Goal: Task Accomplishment & Management: Manage account settings

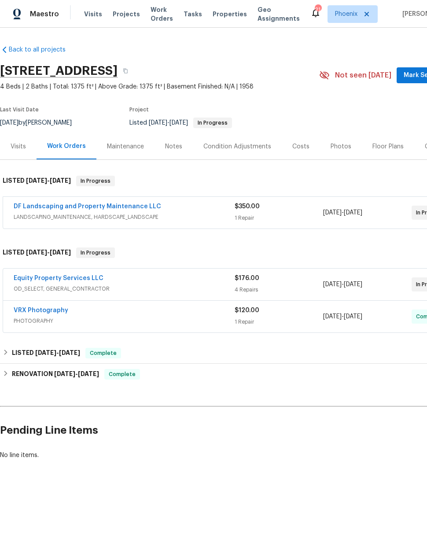
click at [57, 204] on link "DF Landscaping and Property Maintenance LLC" at bounding box center [87, 206] width 147 height 6
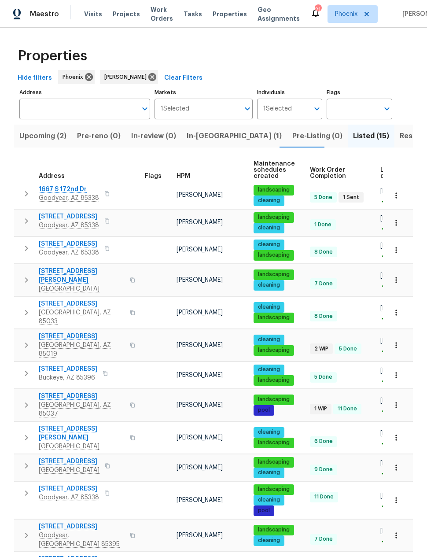
click at [196, 140] on span "In-reno (1)" at bounding box center [234, 136] width 95 height 12
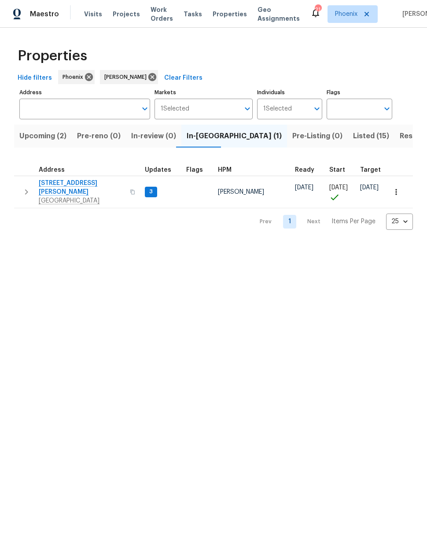
click at [57, 180] on span "6633 W Colter St" at bounding box center [82, 188] width 86 height 18
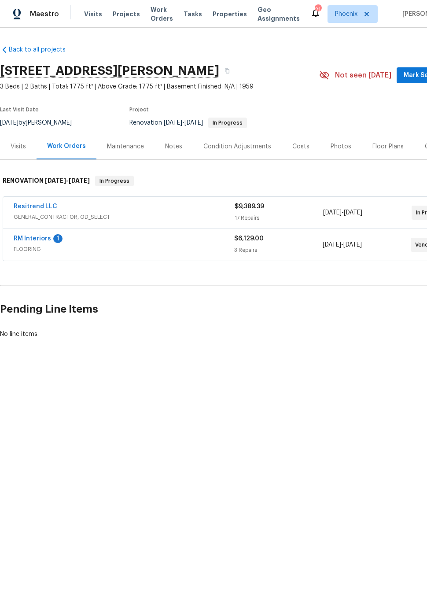
click at [42, 236] on link "RM Interiors" at bounding box center [32, 238] width 37 height 6
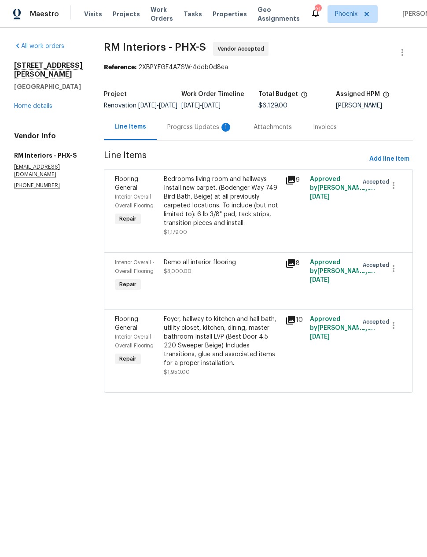
click at [231, 212] on div "Bedrooms living room and hallways Install new carpet. (Bodenger Way 749 Bird Ba…" at bounding box center [222, 201] width 117 height 53
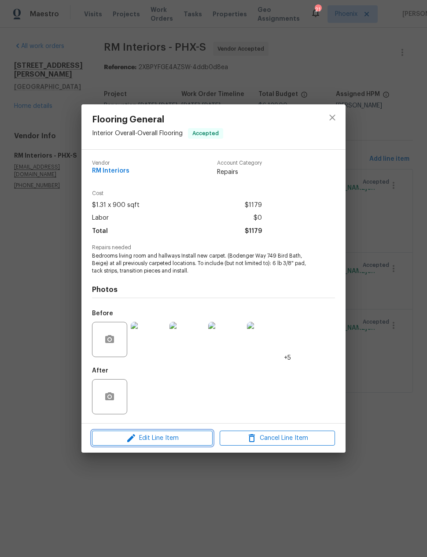
click at [188, 439] on span "Edit Line Item" at bounding box center [152, 438] width 115 height 11
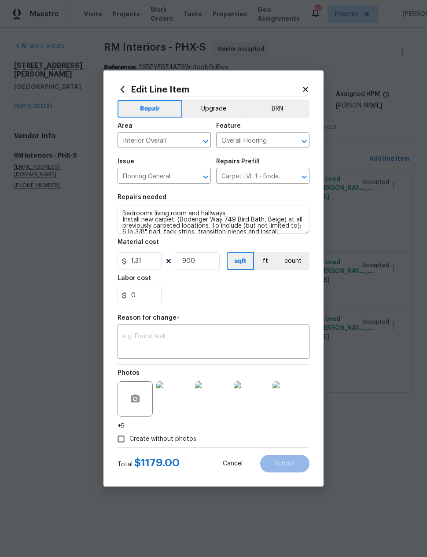
click at [217, 331] on div "x ​" at bounding box center [214, 342] width 192 height 33
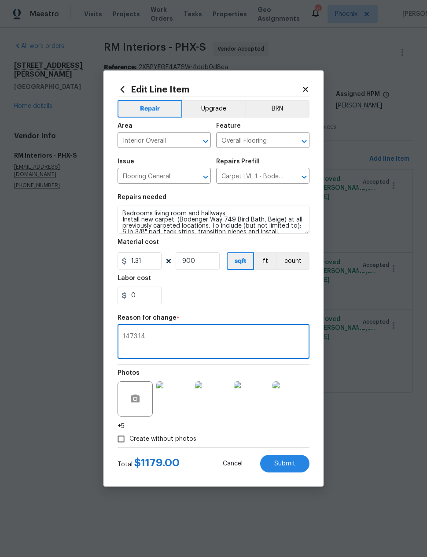
type textarea "1473.14"
click at [201, 260] on input "900" at bounding box center [198, 261] width 44 height 18
click at [200, 259] on input "900" at bounding box center [198, 261] width 44 height 18
click at [194, 259] on input "900" at bounding box center [198, 261] width 44 height 18
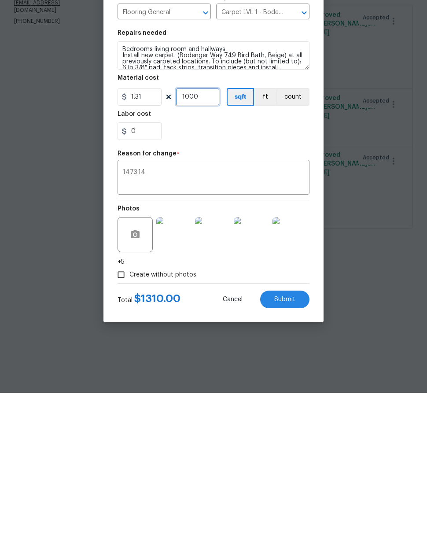
click at [206, 252] on input "1000" at bounding box center [198, 261] width 44 height 18
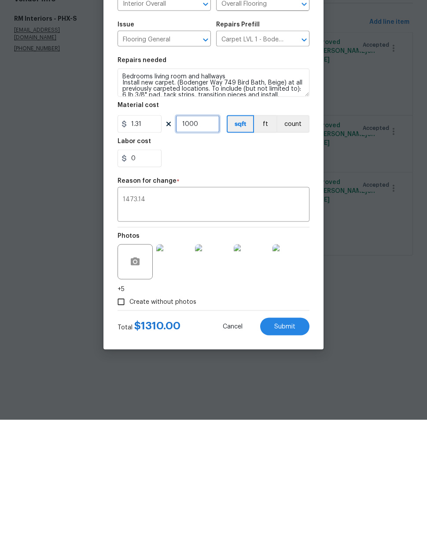
click at [198, 252] on input "1000" at bounding box center [198, 261] width 44 height 18
type input "1124"
click at [147, 287] on input "0" at bounding box center [140, 296] width 44 height 18
click at [205, 252] on input "1124" at bounding box center [198, 261] width 44 height 18
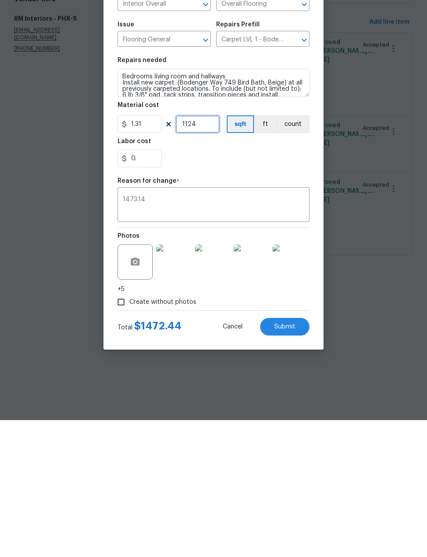
type input "0"
type input "1124"
click at [150, 287] on input "0" at bounding box center [140, 296] width 44 height 18
type input "7"
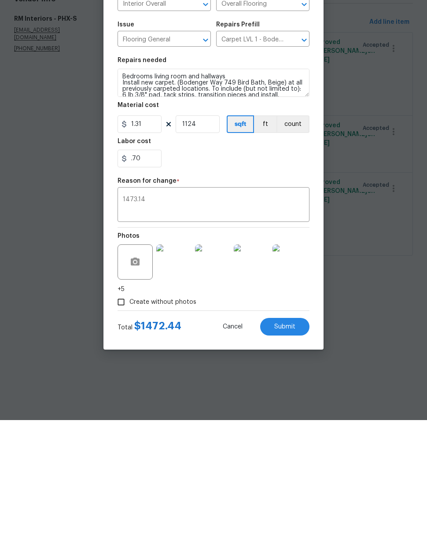
click at [250, 333] on textarea "1473.14" at bounding box center [213, 342] width 181 height 18
type input "0.7"
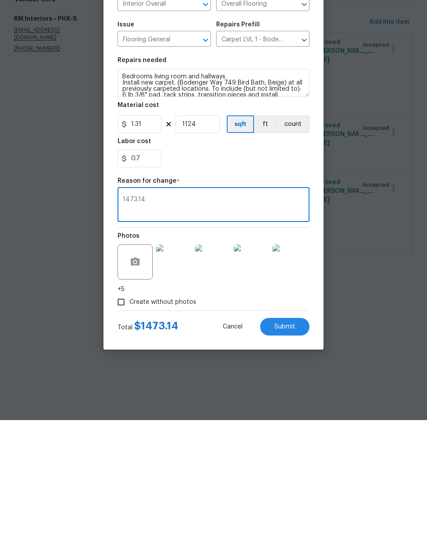
click at [287, 460] on span "Submit" at bounding box center [284, 463] width 21 height 7
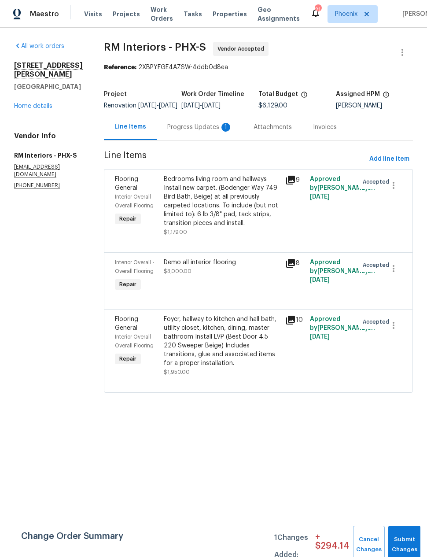
click at [250, 286] on div "Demo all interior flooring $3,000.00" at bounding box center [222, 275] width 122 height 40
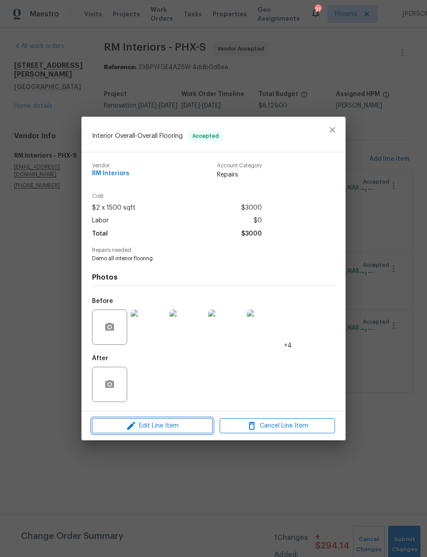
click at [195, 432] on button "Edit Line Item" at bounding box center [152, 425] width 121 height 15
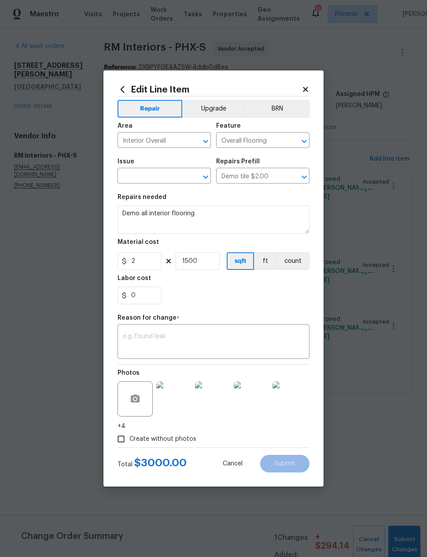
click at [231, 337] on textarea at bounding box center [213, 342] width 181 height 18
type textarea "1900+140"
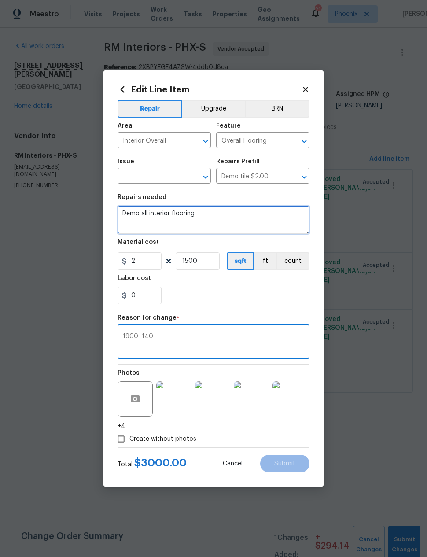
click at [223, 219] on textarea "Demo all interior flooring" at bounding box center [214, 220] width 192 height 28
type textarea "Demo all interior flooring 1900 tile 140 vinyl"
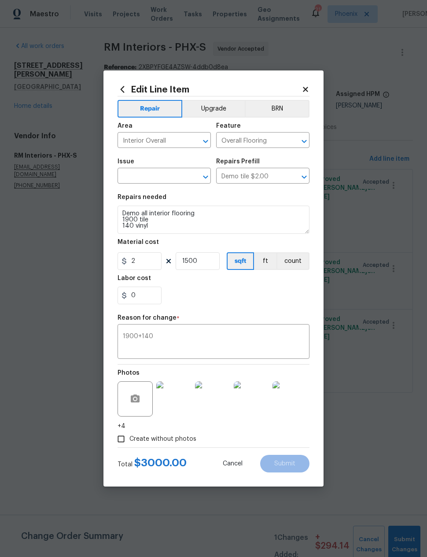
click at [257, 315] on div "Repair Upgrade BRN Area Interior Overall ​ Feature Overall Flooring ​ Issue ​ R…" at bounding box center [214, 271] width 192 height 351
click at [146, 260] on input "2" at bounding box center [140, 261] width 44 height 18
type input "2040"
click at [202, 259] on input "1500" at bounding box center [198, 261] width 44 height 18
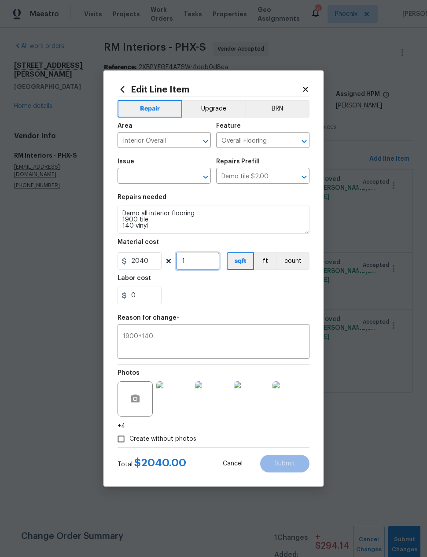
type input "1"
click at [296, 264] on button "count" at bounding box center [292, 261] width 33 height 18
click at [286, 299] on div "0" at bounding box center [214, 296] width 192 height 18
click at [176, 173] on input "text" at bounding box center [152, 177] width 69 height 14
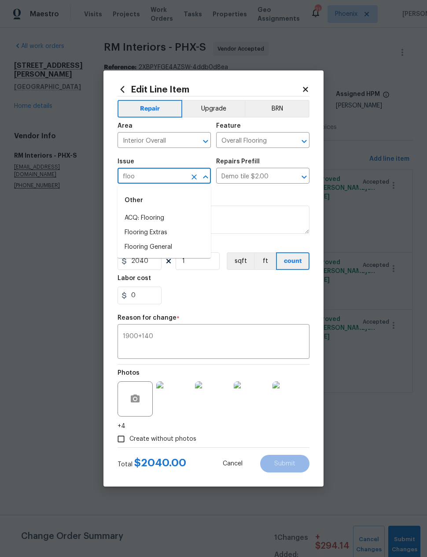
click at [165, 229] on li "Flooring Extras" at bounding box center [164, 232] width 93 height 15
type input "Flooring Extras"
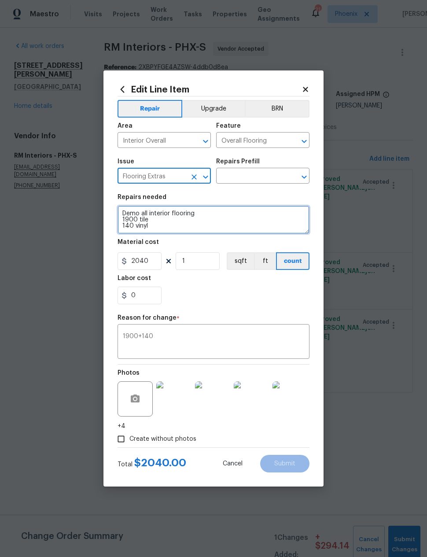
click at [188, 215] on textarea "Demo all interior flooring 1900 tile 140 vinyl" at bounding box center [214, 220] width 192 height 28
click at [187, 215] on textarea "Demo all interior flooring 1900 tile 140 vinyl" at bounding box center [214, 220] width 192 height 28
click at [189, 224] on textarea "Demo all interior flooring 1900 tile 140 vinyl" at bounding box center [214, 220] width 192 height 28
click at [186, 222] on textarea "Demo all interior flooring 1900 tile 140 vinyl" at bounding box center [214, 220] width 192 height 28
click at [185, 222] on textarea "Demo all interior flooring 1900 tile 140 vinyl" at bounding box center [214, 220] width 192 height 28
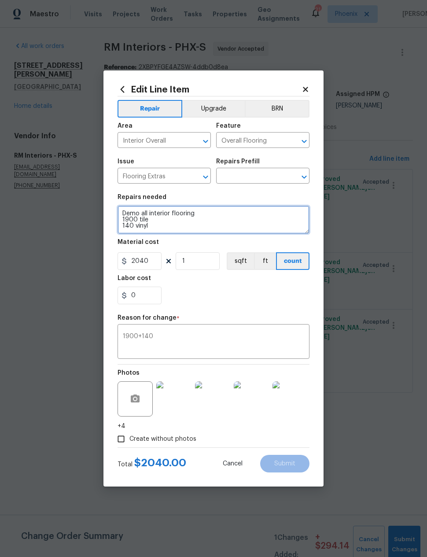
click at [183, 224] on textarea "Demo all interior flooring 1900 tile 140 vinyl" at bounding box center [214, 220] width 192 height 28
click at [179, 214] on textarea "Demo all interior flooring 1900 tile 140 vinyl" at bounding box center [214, 220] width 192 height 28
click at [291, 174] on icon "Clear" at bounding box center [292, 177] width 9 height 9
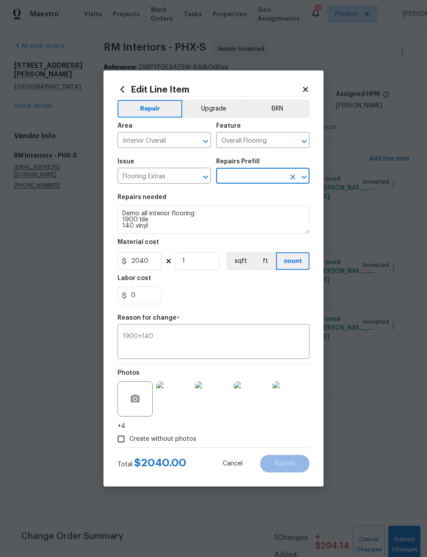
click at [264, 174] on input "text" at bounding box center [250, 177] width 69 height 14
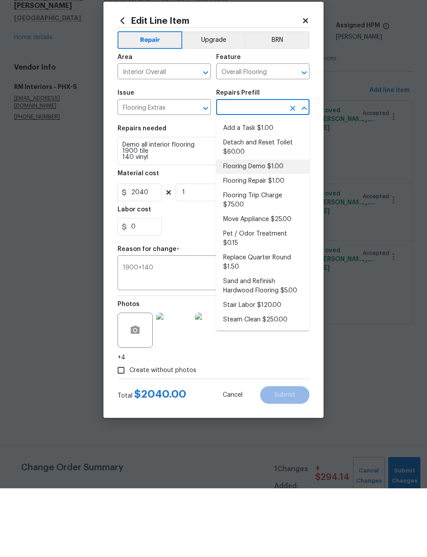
click at [268, 228] on li "Flooring Demo $1.00" at bounding box center [262, 235] width 93 height 15
type input "Flooring Demo $1.00"
type textarea "Demo existing flooring."
type input "Flooring Demo $1.00"
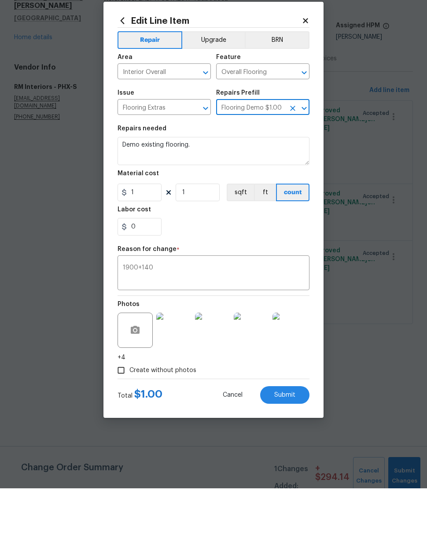
click at [244, 206] on textarea "Demo existing flooring." at bounding box center [214, 220] width 192 height 28
click at [143, 252] on input "1" at bounding box center [140, 261] width 44 height 18
type input "2040"
click at [273, 287] on div "0" at bounding box center [214, 296] width 192 height 18
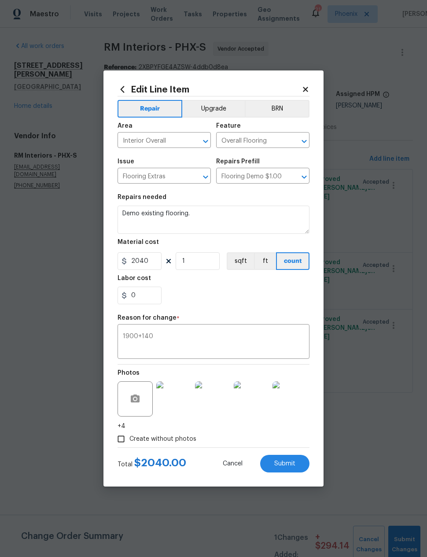
click at [294, 467] on span "Submit" at bounding box center [284, 463] width 21 height 7
type textarea "Demo all interior flooring"
type input "1500"
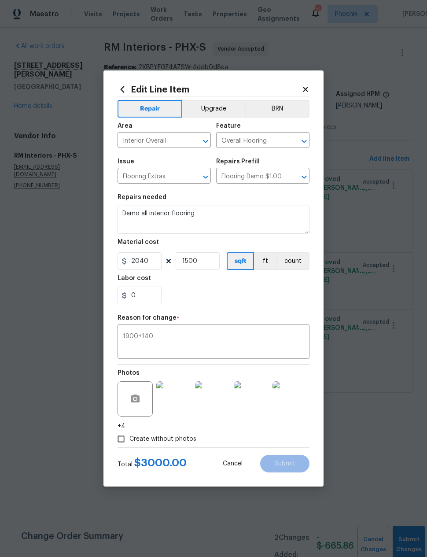
type input "Demo tile $2.00"
type input "2"
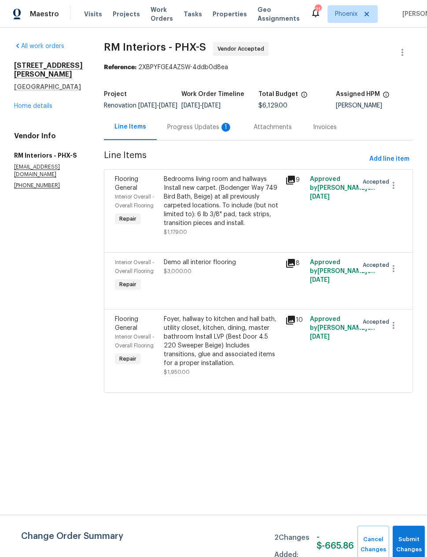
click at [239, 284] on div "Demo all interior flooring $3,000.00" at bounding box center [222, 275] width 122 height 40
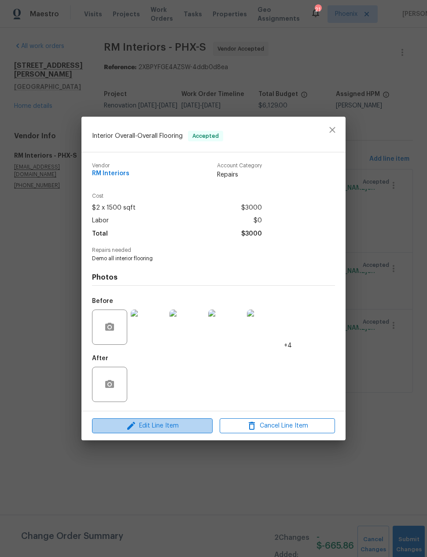
click at [183, 430] on span "Edit Line Item" at bounding box center [152, 425] width 115 height 11
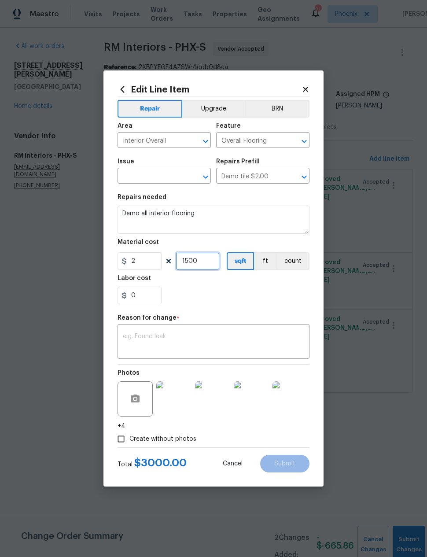
click at [198, 261] on input "1500" at bounding box center [198, 261] width 44 height 18
type input "1"
click at [184, 179] on input "text" at bounding box center [152, 177] width 69 height 14
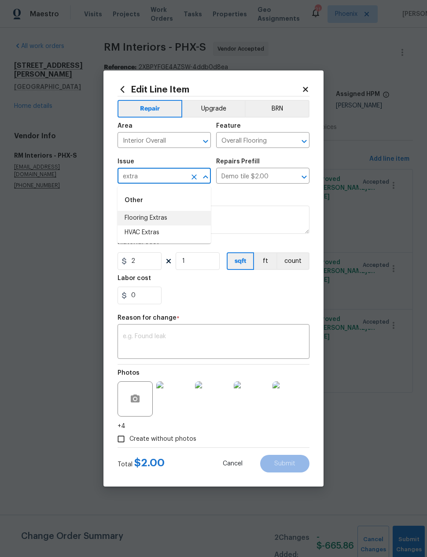
click at [158, 218] on li "Flooring Extras" at bounding box center [164, 218] width 93 height 15
type input "Flooring Extras"
click at [277, 177] on input "text" at bounding box center [250, 177] width 69 height 14
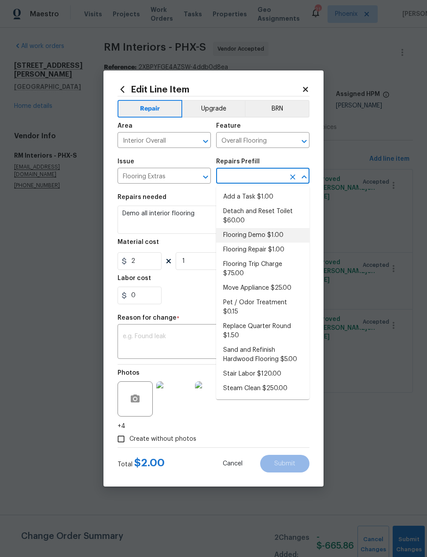
click at [277, 235] on li "Flooring Demo $1.00" at bounding box center [262, 235] width 93 height 15
type input "Flooring Demo $1.00"
type textarea "Demo existing flooring."
type input "Flooring Demo $1.00"
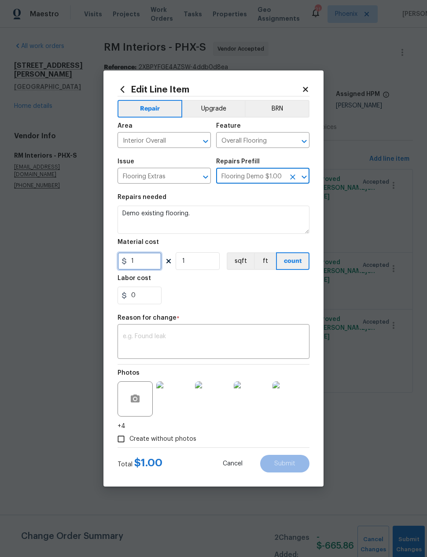
click at [142, 265] on input "1" at bounding box center [140, 261] width 44 height 18
type input "2220.75"
click at [243, 337] on textarea at bounding box center [213, 342] width 181 height 18
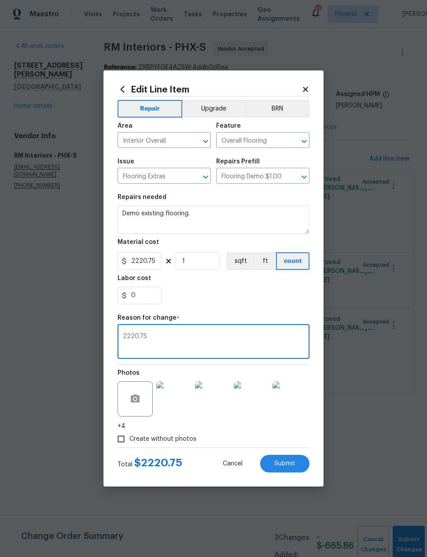
type textarea "2220.75"
click at [279, 299] on div "0" at bounding box center [214, 296] width 192 height 18
click at [283, 462] on span "Submit" at bounding box center [284, 463] width 21 height 7
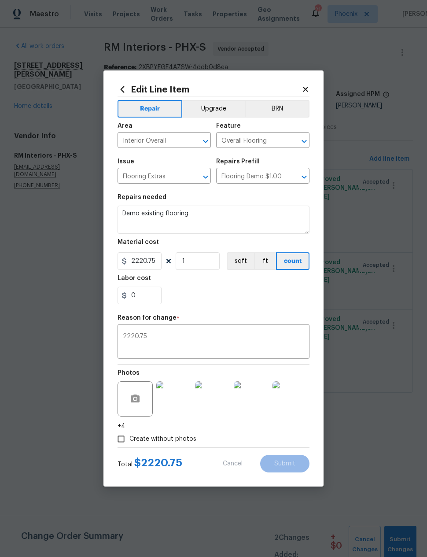
type textarea "Demo all interior flooring"
type input "1500"
type input "Demo tile $2.00"
type input "2"
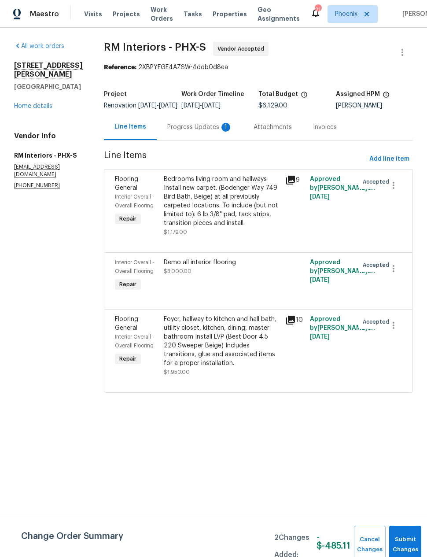
click at [240, 363] on div "Foyer, hallway to kitchen and hall bath, utility closet, kitchen, dining, maste…" at bounding box center [222, 341] width 117 height 53
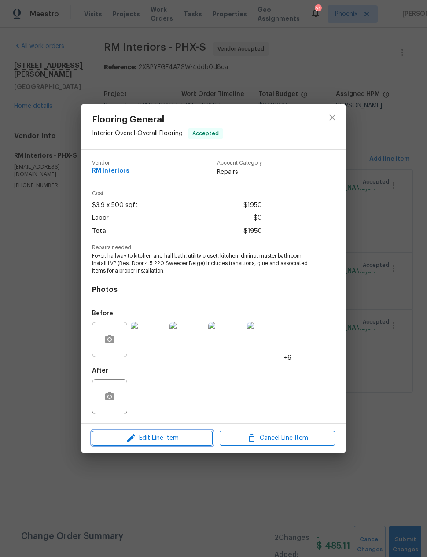
click at [180, 435] on span "Edit Line Item" at bounding box center [152, 438] width 115 height 11
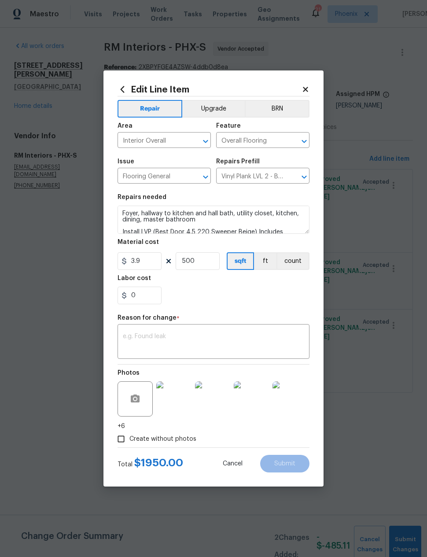
click at [255, 334] on textarea at bounding box center [213, 342] width 181 height 18
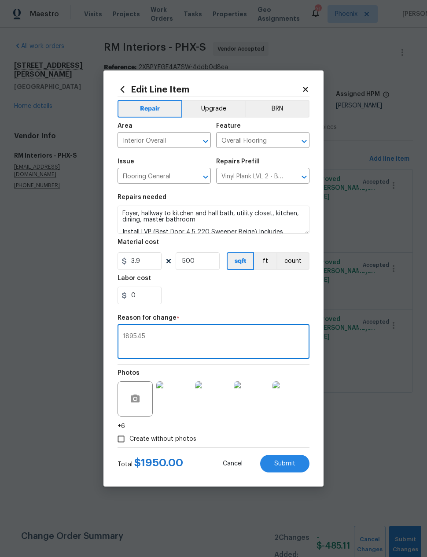
type textarea "1895.45"
click at [136, 256] on input "3.9" at bounding box center [140, 261] width 44 height 18
click at [143, 261] on input "3.9" at bounding box center [140, 261] width 44 height 18
click at [201, 261] on input "500" at bounding box center [198, 261] width 44 height 18
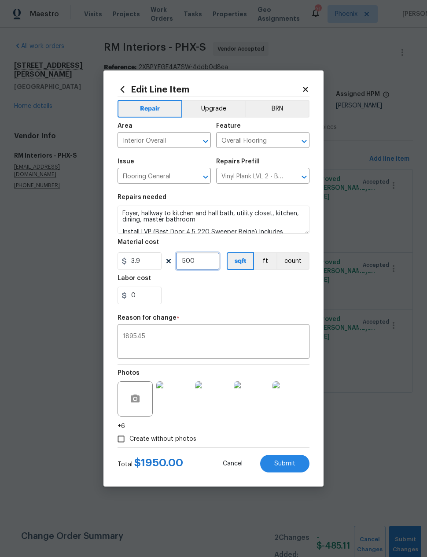
click at [200, 261] on input "500" at bounding box center [198, 261] width 44 height 18
click at [199, 266] on input "500" at bounding box center [198, 261] width 44 height 18
click at [193, 266] on input "500" at bounding box center [198, 261] width 44 height 18
type input "478"
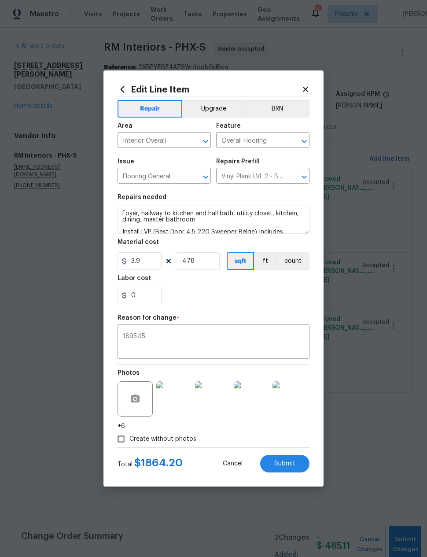
click at [268, 296] on div "0" at bounding box center [214, 296] width 192 height 18
click at [143, 260] on input "3.9" at bounding box center [140, 261] width 44 height 18
click at [275, 300] on div "0" at bounding box center [214, 296] width 192 height 18
click at [136, 295] on input "0" at bounding box center [140, 296] width 44 height 18
type input "100"
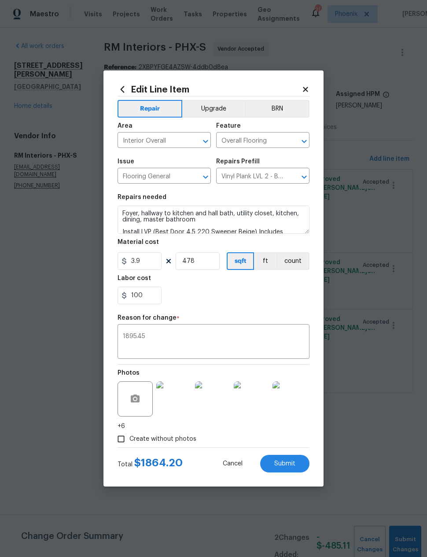
click at [279, 306] on section "Repairs needed Foyer, hallway to kitchen and hall bath, utility closet, kitchen…" at bounding box center [214, 249] width 192 height 121
click at [147, 262] on input "3.9" at bounding box center [140, 261] width 44 height 18
type input "3.99"
click at [153, 301] on input "100" at bounding box center [140, 296] width 44 height 18
type input "1"
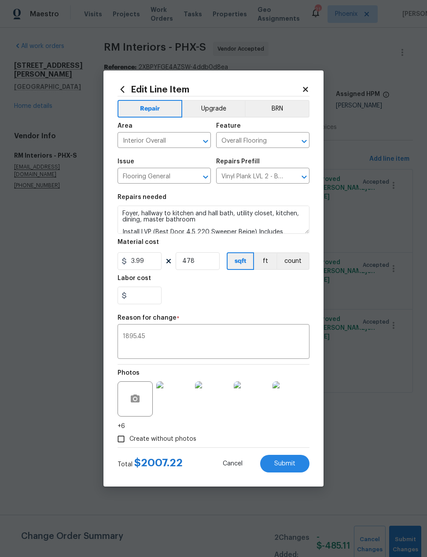
click at [279, 294] on div at bounding box center [214, 296] width 192 height 18
type input "0"
click at [206, 260] on input "478" at bounding box center [198, 261] width 44 height 18
type input "475"
click at [246, 291] on div "0" at bounding box center [214, 296] width 192 height 18
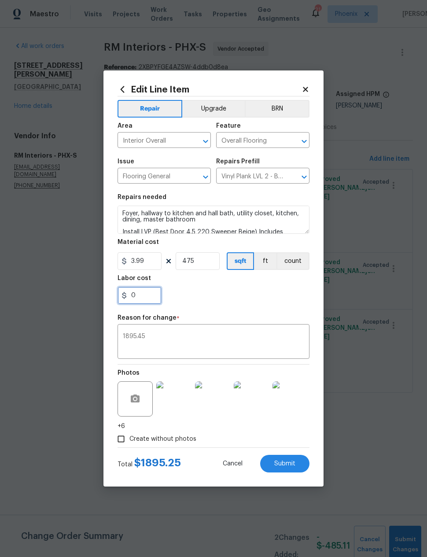
click at [144, 298] on input "0" at bounding box center [140, 296] width 44 height 18
click at [276, 307] on section "Repairs needed Foyer, hallway to kitchen and hall bath, utility closet, kitchen…" at bounding box center [214, 249] width 192 height 121
click at [149, 298] on input "0.4" at bounding box center [140, 296] width 44 height 18
type input "0.2"
click at [231, 297] on div "0.2" at bounding box center [214, 296] width 192 height 18
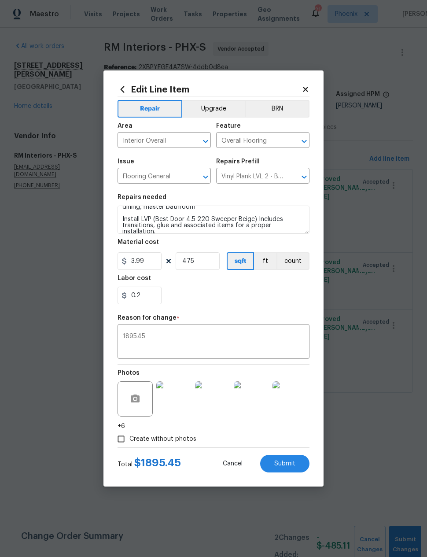
scroll to position [12, 0]
click at [249, 219] on textarea "Foyer, hallway to kitchen and hall bath, utility closet, kitchen, dining, maste…" at bounding box center [214, 220] width 192 height 28
click at [241, 218] on textarea "Foyer, hallway to kitchen and hall bath, utility closet, kitchen, dining, maste…" at bounding box center [214, 220] width 192 height 28
click at [240, 218] on textarea "Foyer, hallway to kitchen and hall bath, utility closet, kitchen, dining, maste…" at bounding box center [214, 220] width 192 height 28
paste textarea "FLVP - RMX US Sonora 12MIL 7x48"
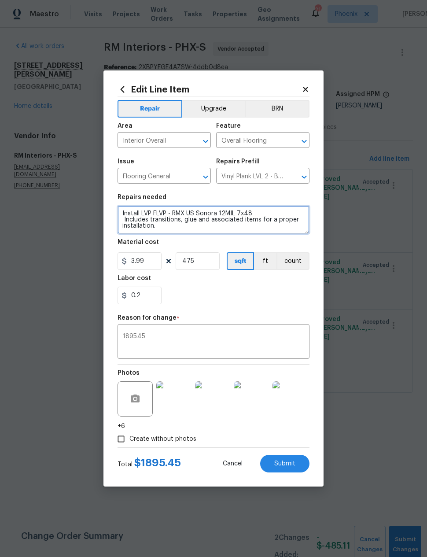
scroll to position [18, 0]
click at [271, 294] on div "0.2" at bounding box center [214, 296] width 192 height 18
click at [293, 463] on span "Submit" at bounding box center [284, 463] width 21 height 7
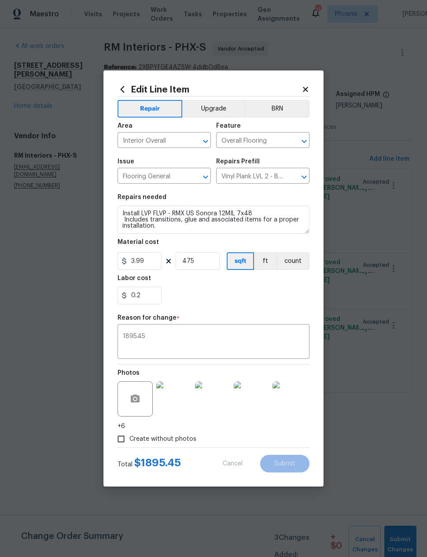
type textarea "Foyer, hallway to kitchen and hall bath, utility closet, kitchen, dining, maste…"
type input "500"
type input "3.9"
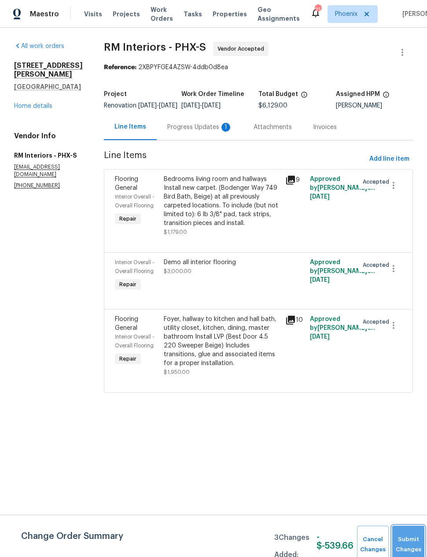
click at [404, 536] on button "Submit Changes" at bounding box center [408, 544] width 32 height 38
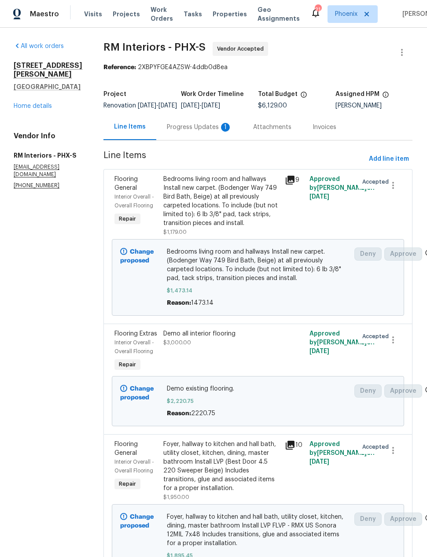
scroll to position [0, 0]
click at [36, 103] on link "Home details" at bounding box center [33, 106] width 38 height 6
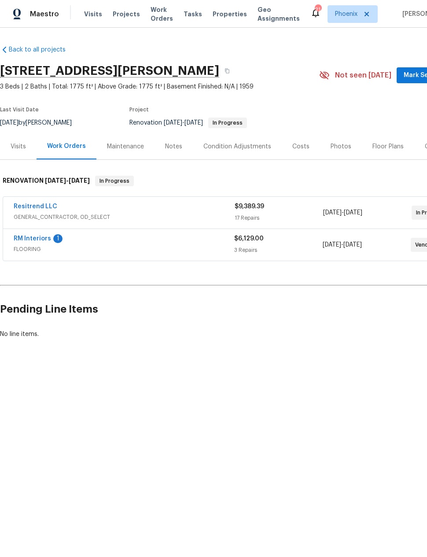
click at [175, 147] on div "Notes" at bounding box center [173, 146] width 17 height 9
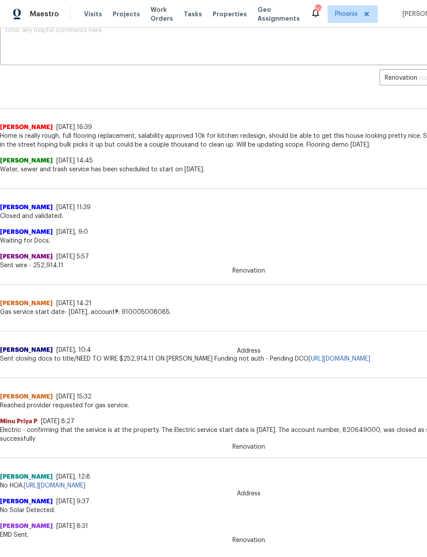
scroll to position [162, 0]
